Goal: Task Accomplishment & Management: Manage account settings

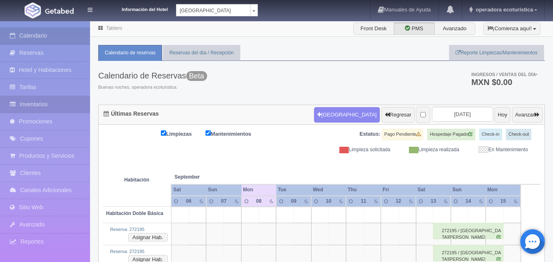
click at [38, 102] on link "Inventarios" at bounding box center [45, 104] width 90 height 17
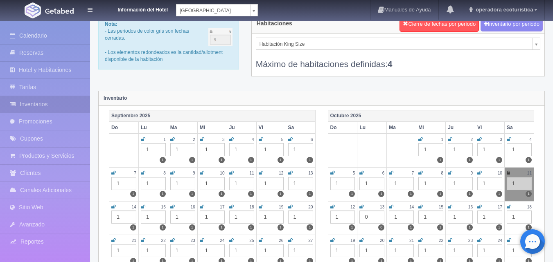
scroll to position [41, 0]
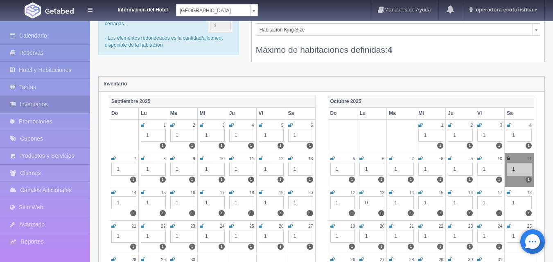
click at [290, 157] on icon at bounding box center [290, 158] width 5 height 5
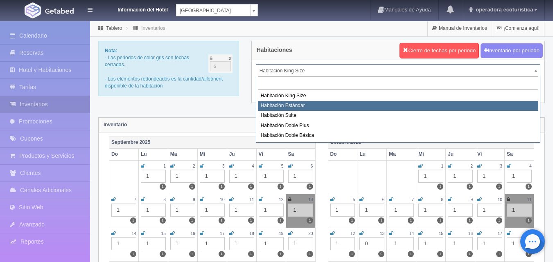
select select "1663"
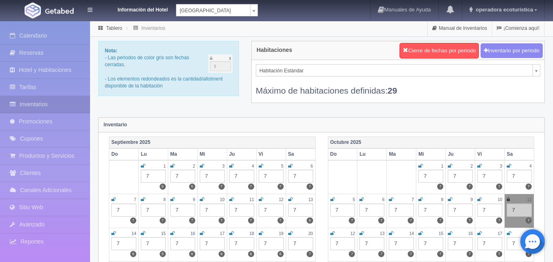
click at [291, 201] on icon at bounding box center [290, 199] width 5 height 5
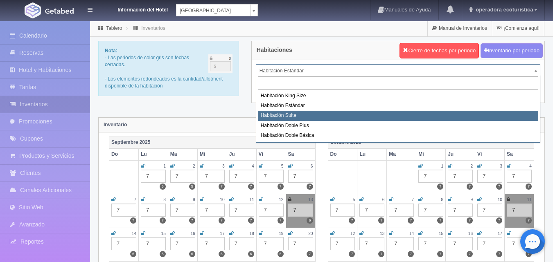
select select "1664"
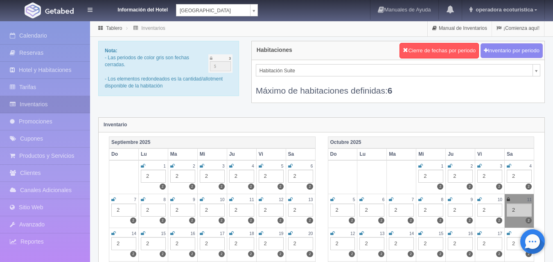
click at [290, 198] on icon at bounding box center [290, 199] width 5 height 5
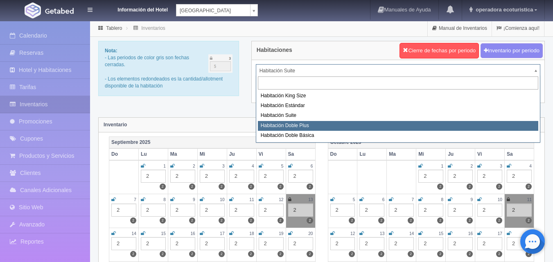
select select "1665"
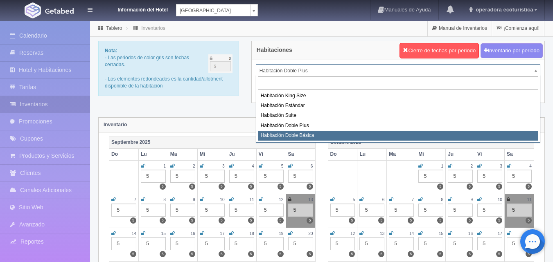
select select "1666"
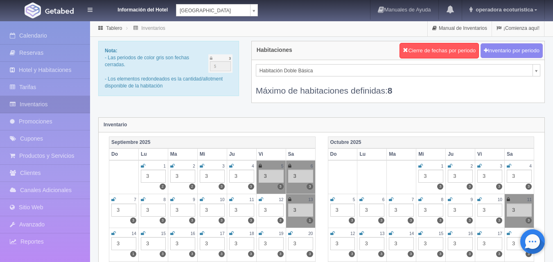
click at [116, 232] on icon at bounding box center [113, 233] width 5 height 5
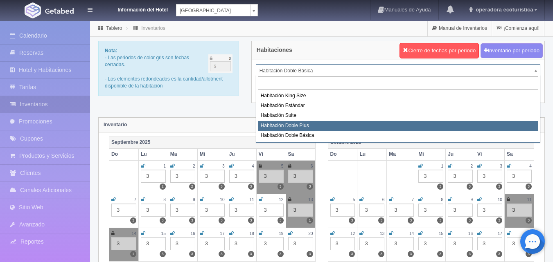
select select "1665"
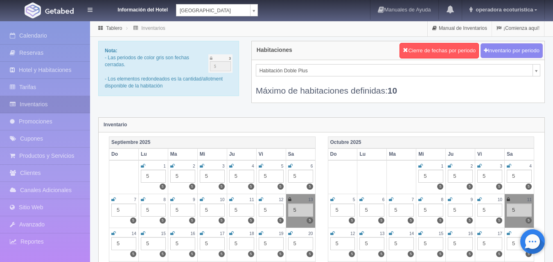
click at [114, 234] on icon at bounding box center [113, 233] width 5 height 5
